Goal: Obtain resource: Download file/media

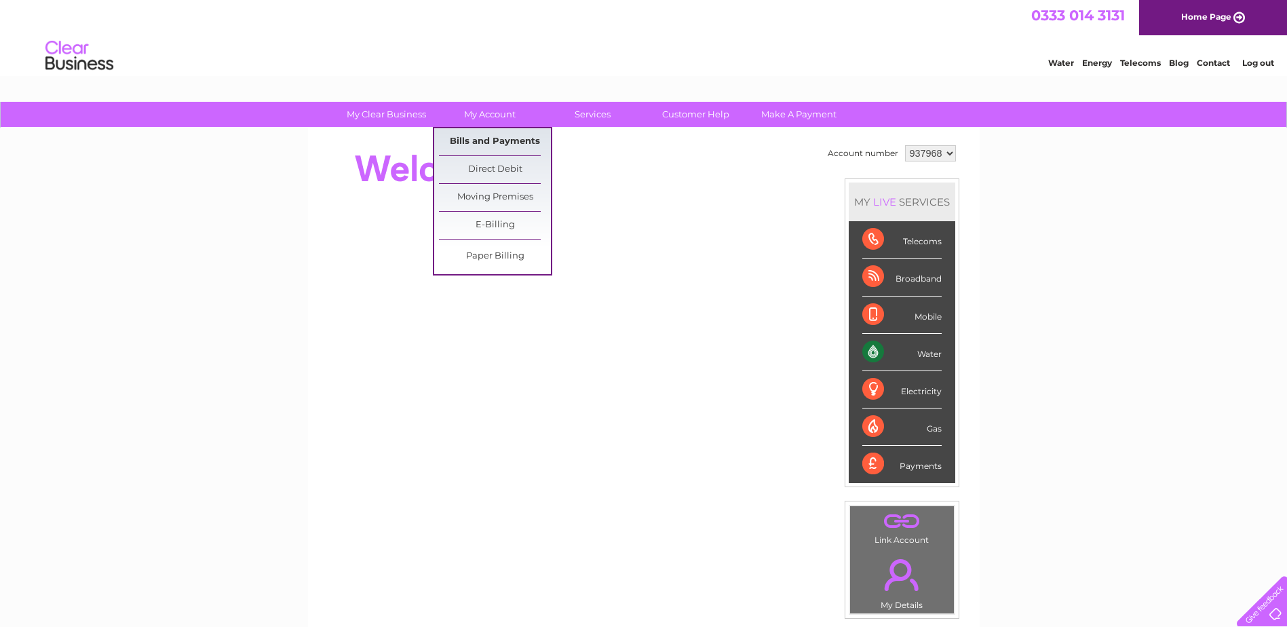
click at [478, 138] on link "Bills and Payments" at bounding box center [495, 141] width 112 height 27
click at [489, 136] on link "Bills and Payments" at bounding box center [495, 141] width 112 height 27
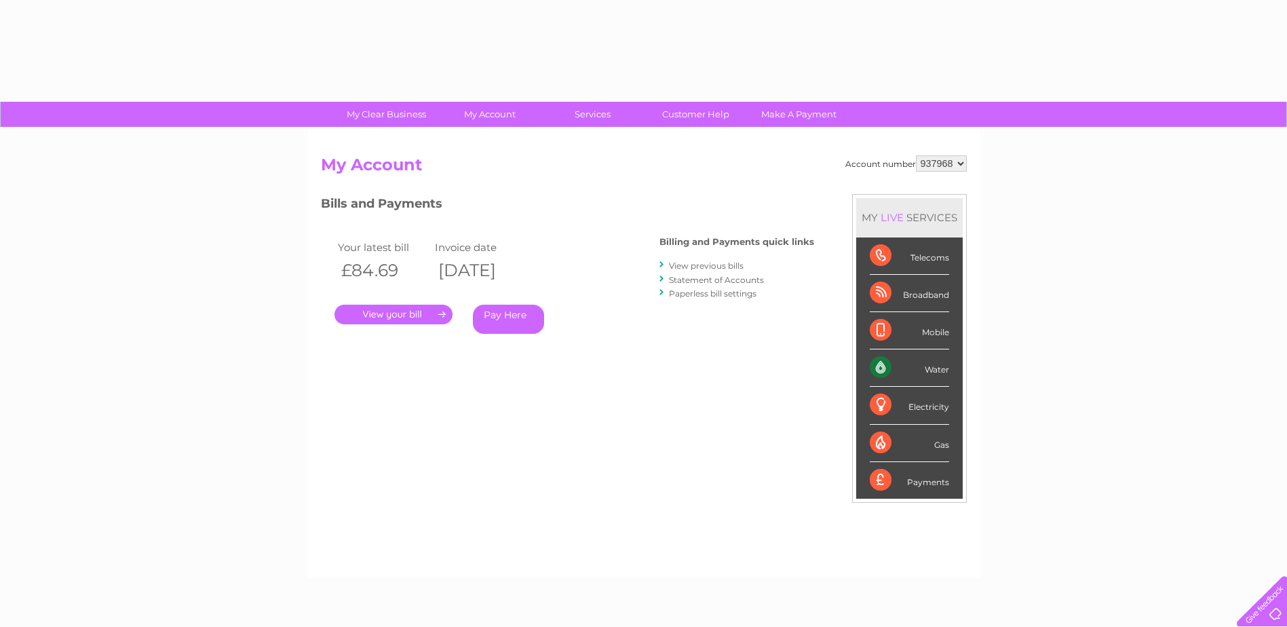
click at [436, 314] on link "." at bounding box center [394, 315] width 118 height 20
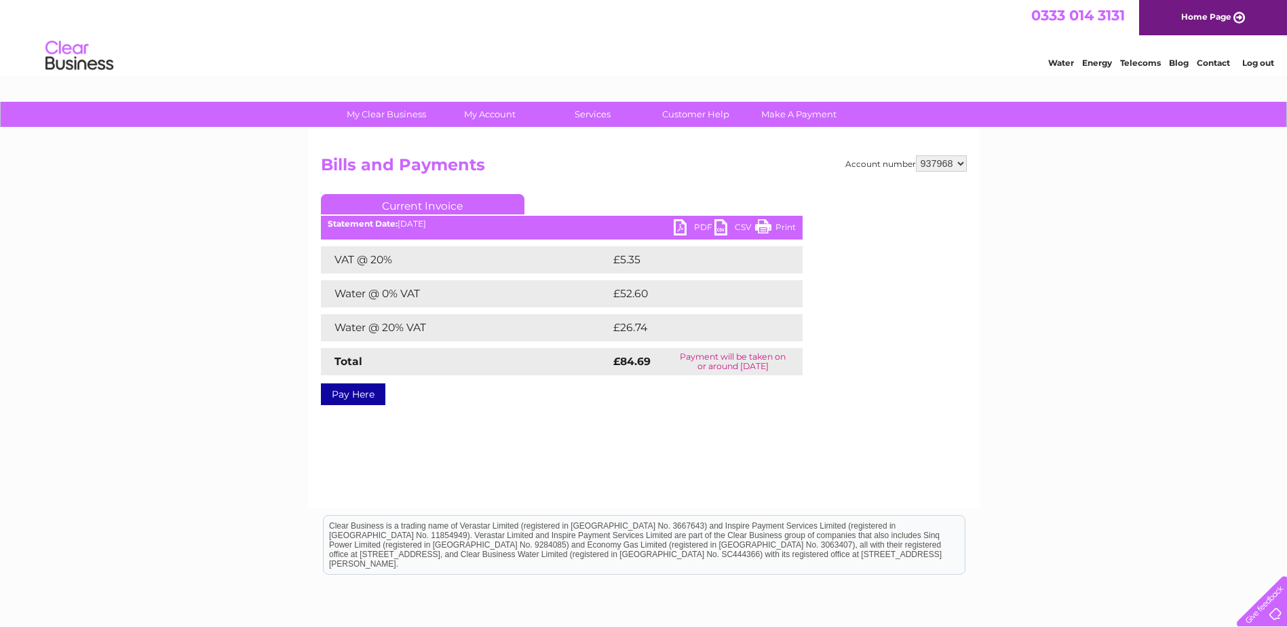
click at [699, 226] on link "PDF" at bounding box center [694, 229] width 41 height 20
